Goal: Find contact information: Find contact information

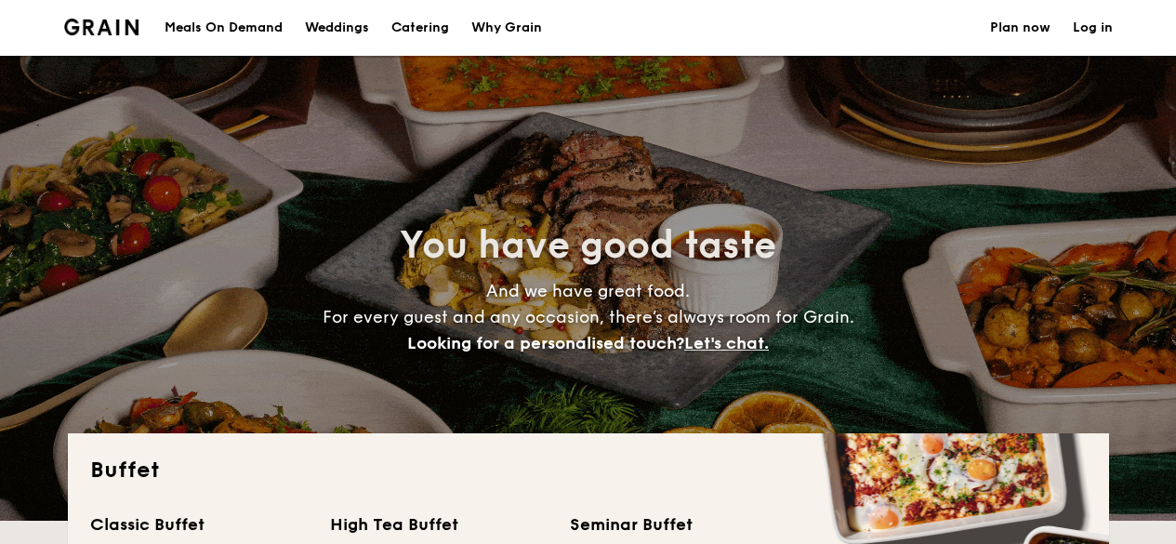
select select
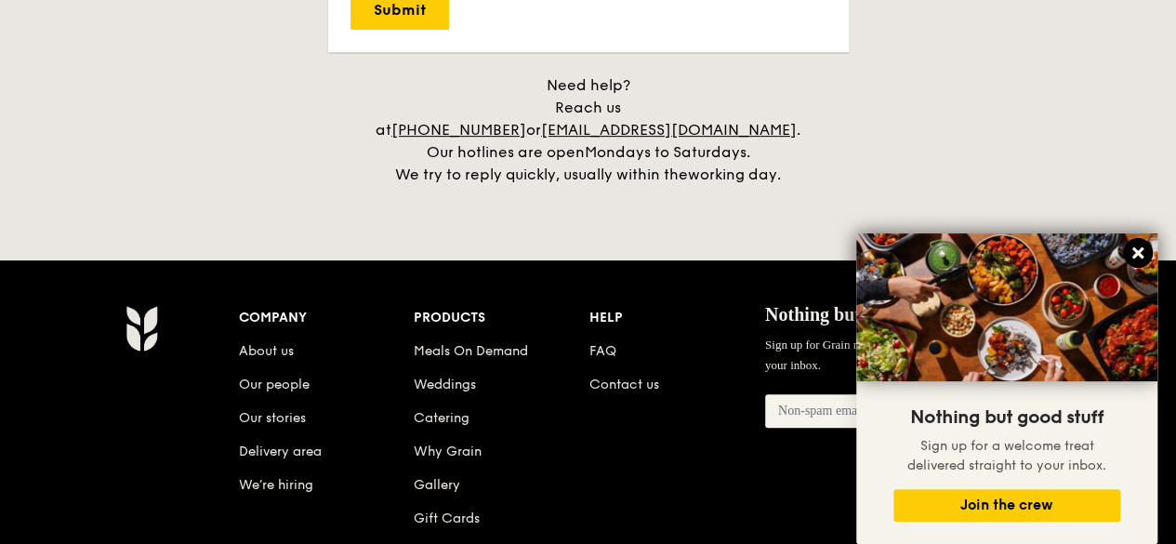
scroll to position [3931, 0]
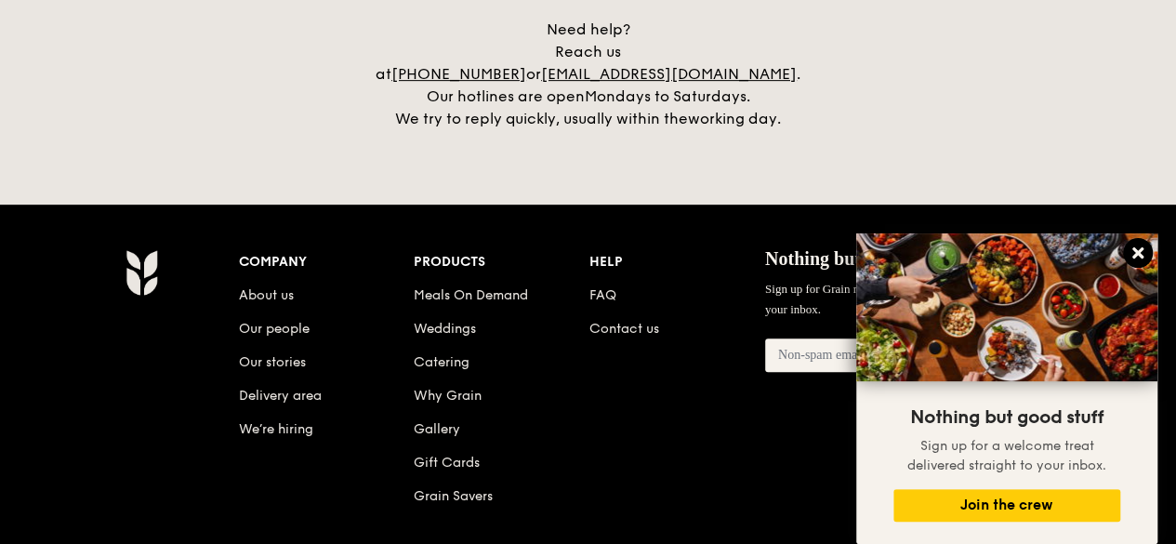
click at [1137, 256] on icon at bounding box center [1137, 252] width 11 height 11
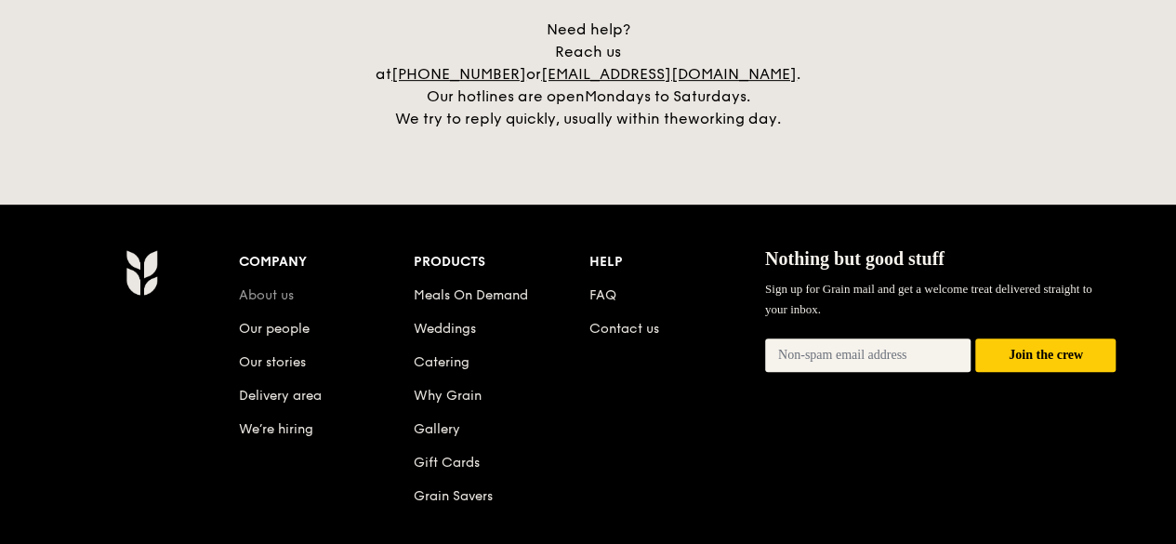
click at [260, 287] on link "About us" at bounding box center [266, 295] width 55 height 16
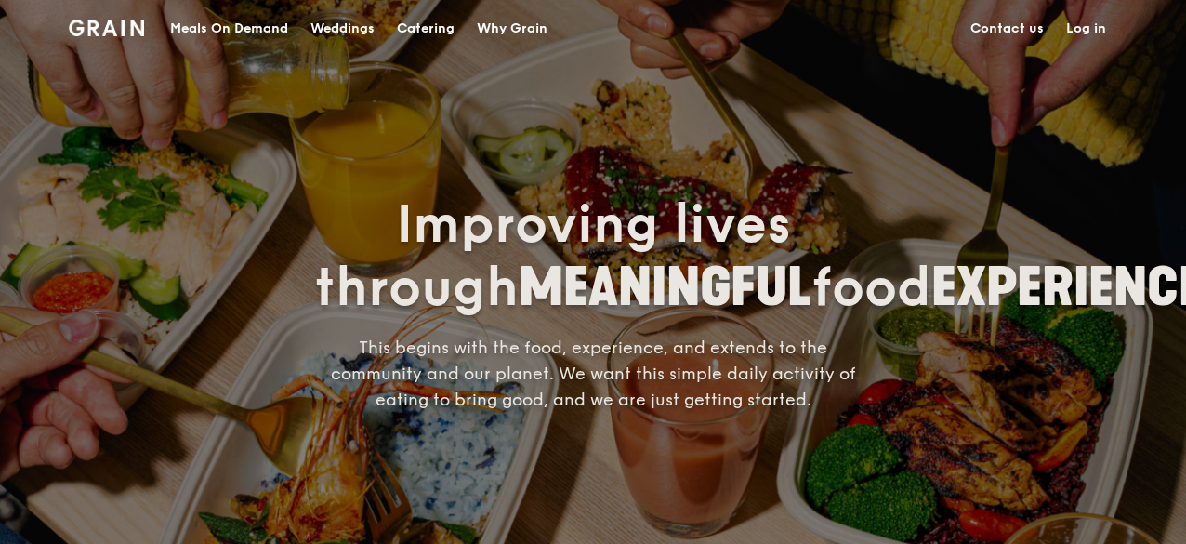
click at [1011, 25] on link "Contact us" at bounding box center [1007, 29] width 96 height 56
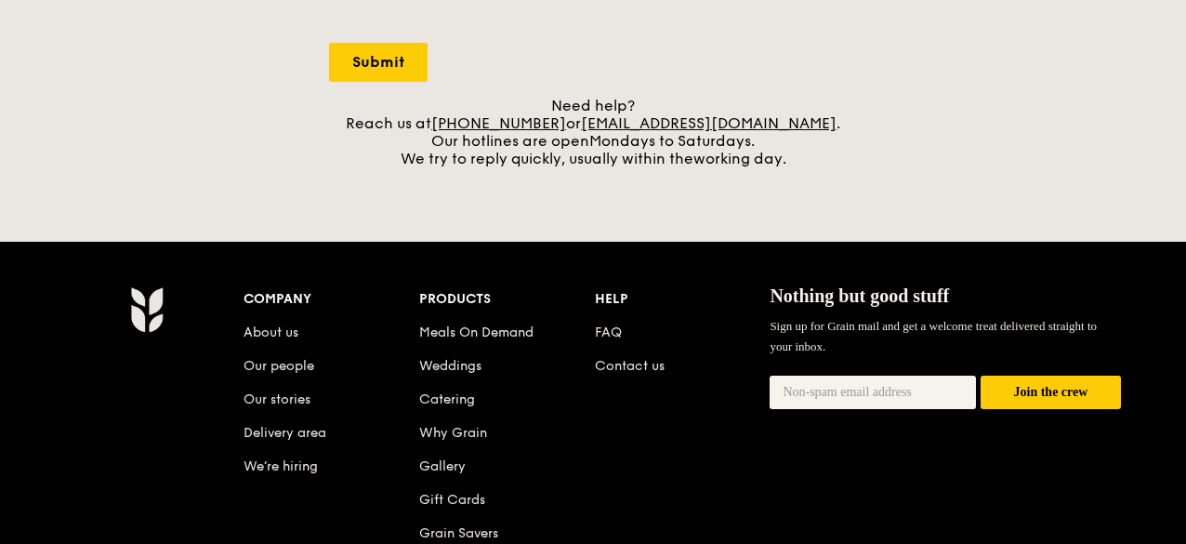
scroll to position [743, 0]
